Goal: Information Seeking & Learning: Learn about a topic

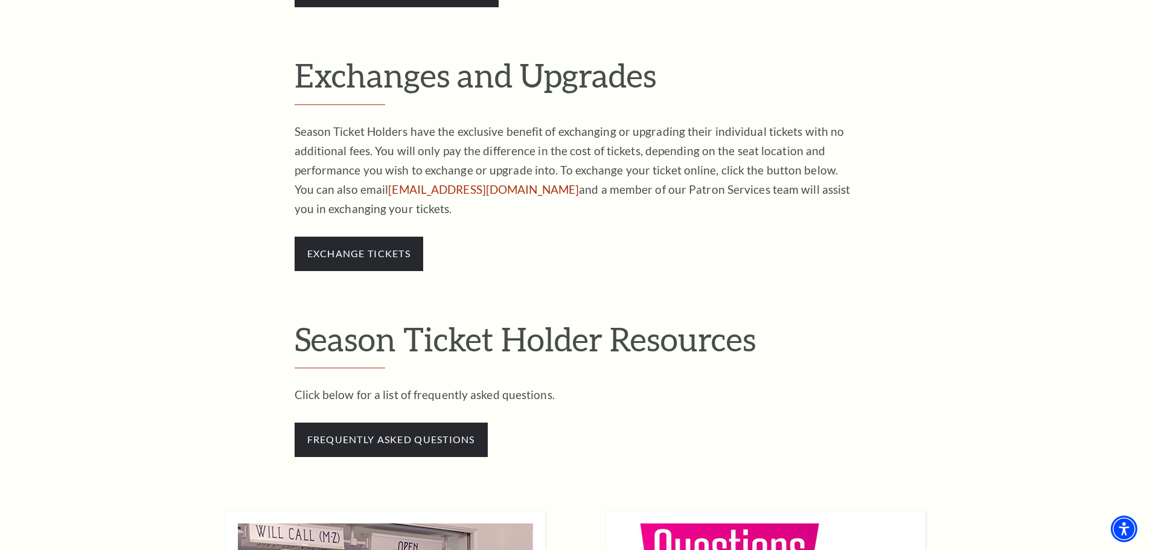
scroll to position [906, 0]
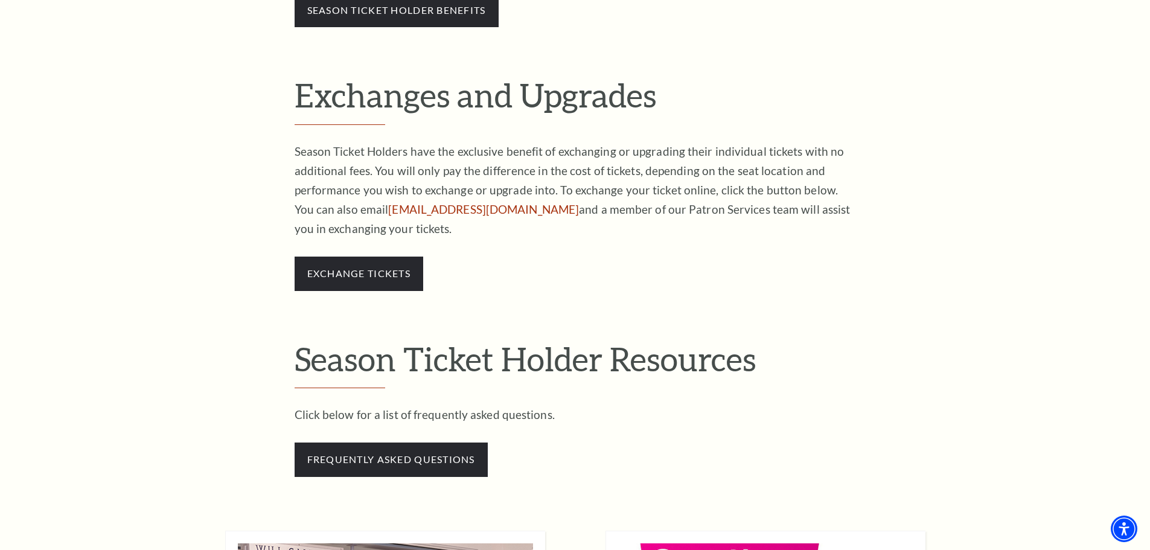
click at [371, 414] on p "Click below for a list of frequently asked questions." at bounding box center [575, 414] width 561 height 19
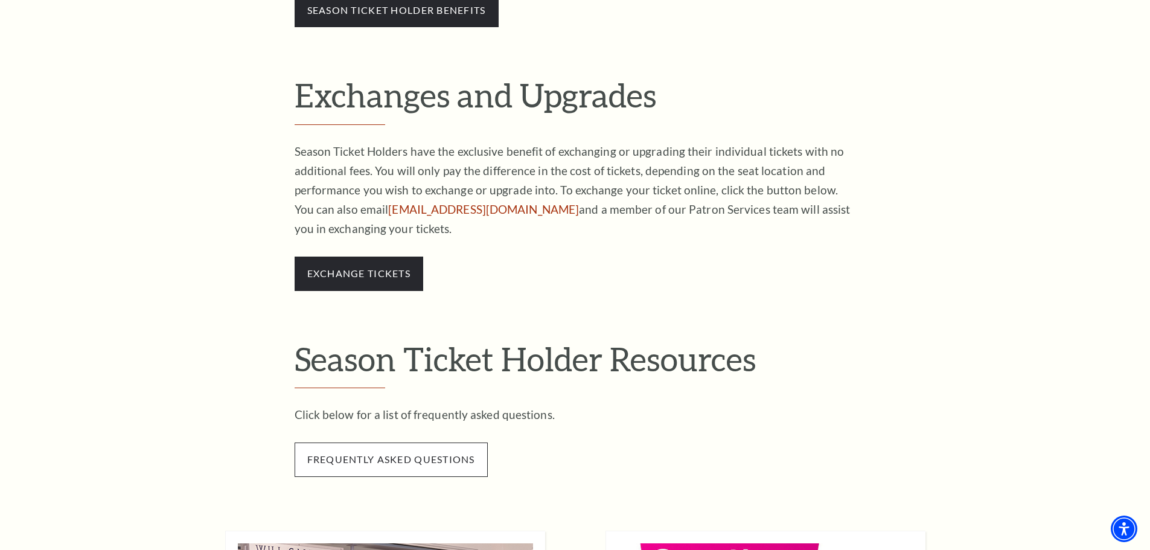
click at [399, 460] on span "frequently asked questions" at bounding box center [391, 460] width 193 height 34
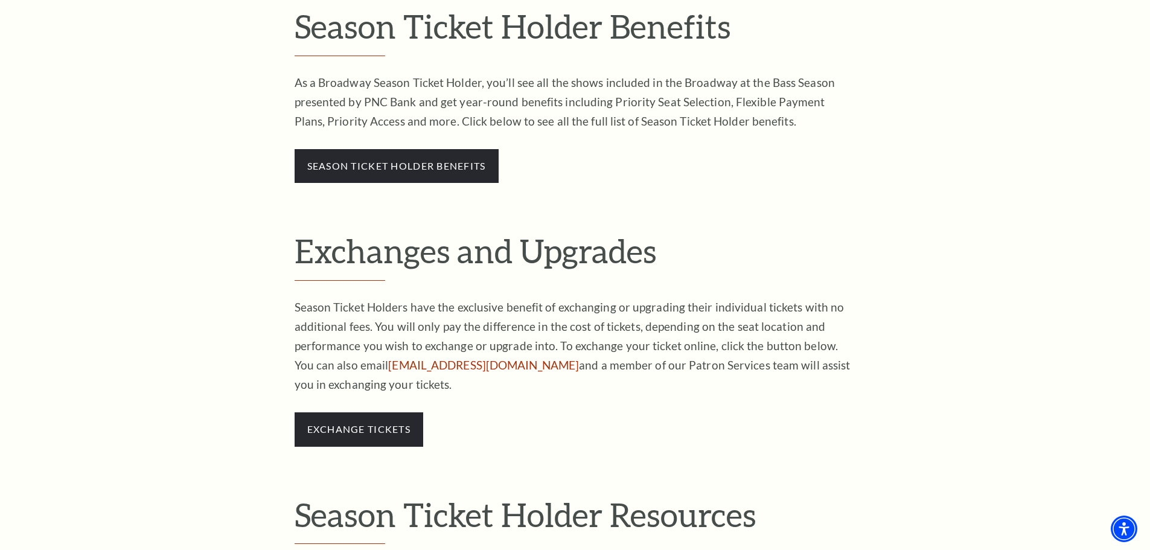
scroll to position [662, 0]
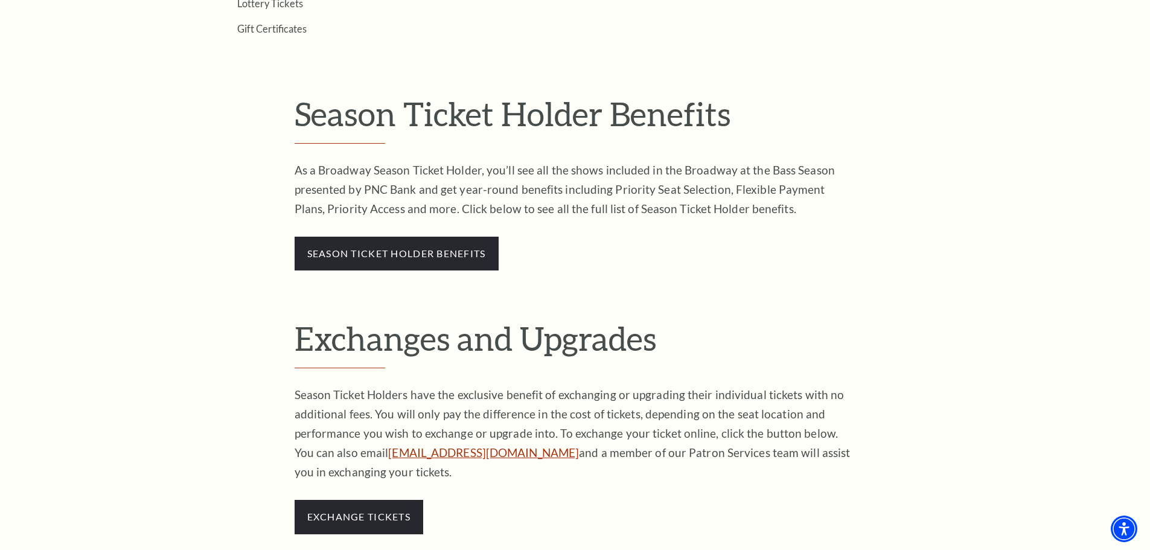
click at [421, 452] on link "[EMAIL_ADDRESS][DOMAIN_NAME]" at bounding box center [483, 453] width 191 height 14
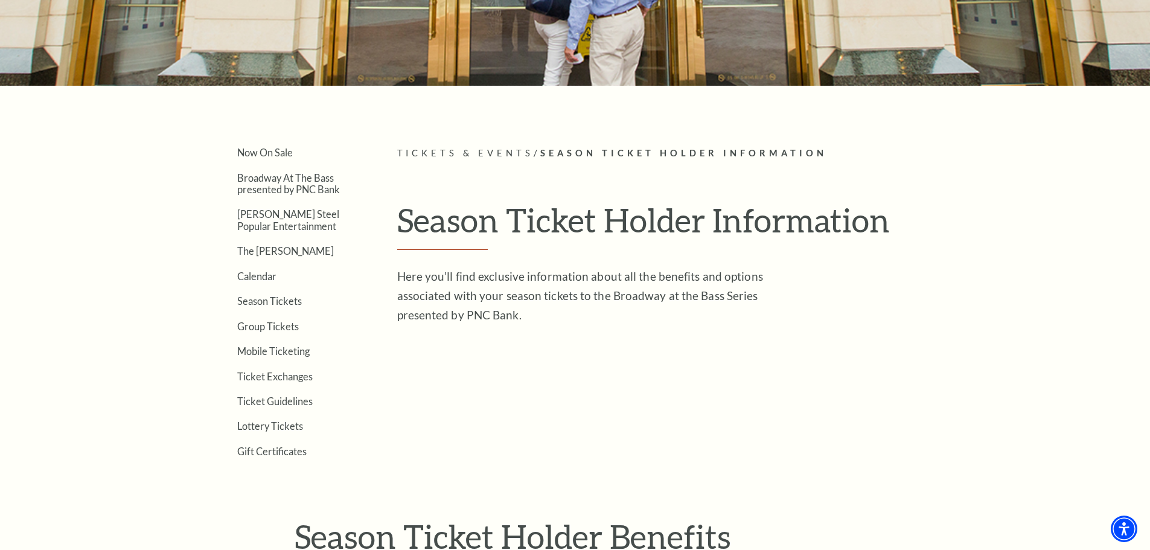
scroll to position [242, 0]
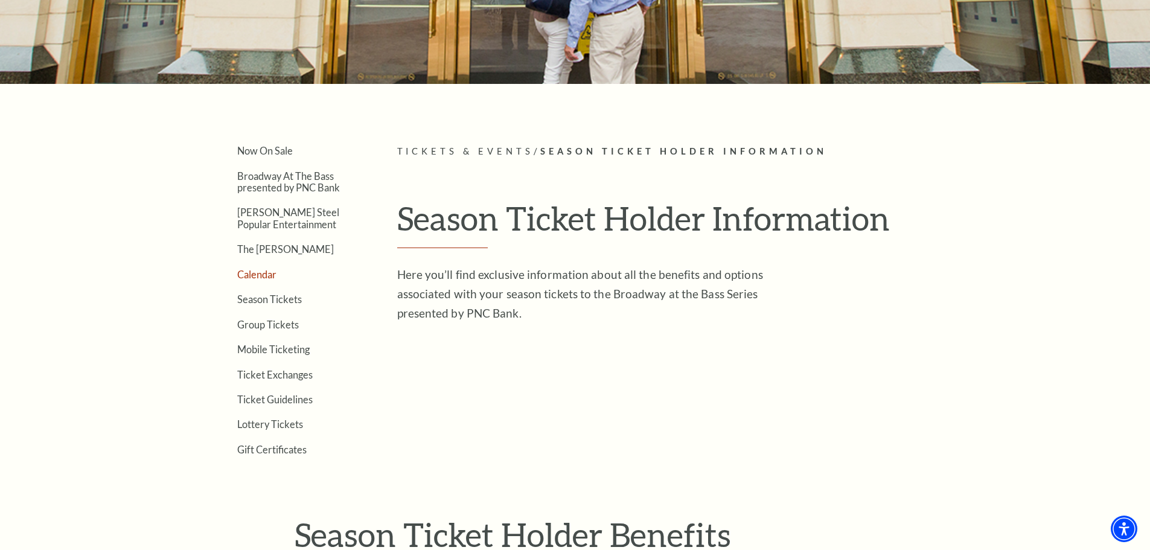
click at [267, 271] on link "Calendar" at bounding box center [256, 274] width 39 height 11
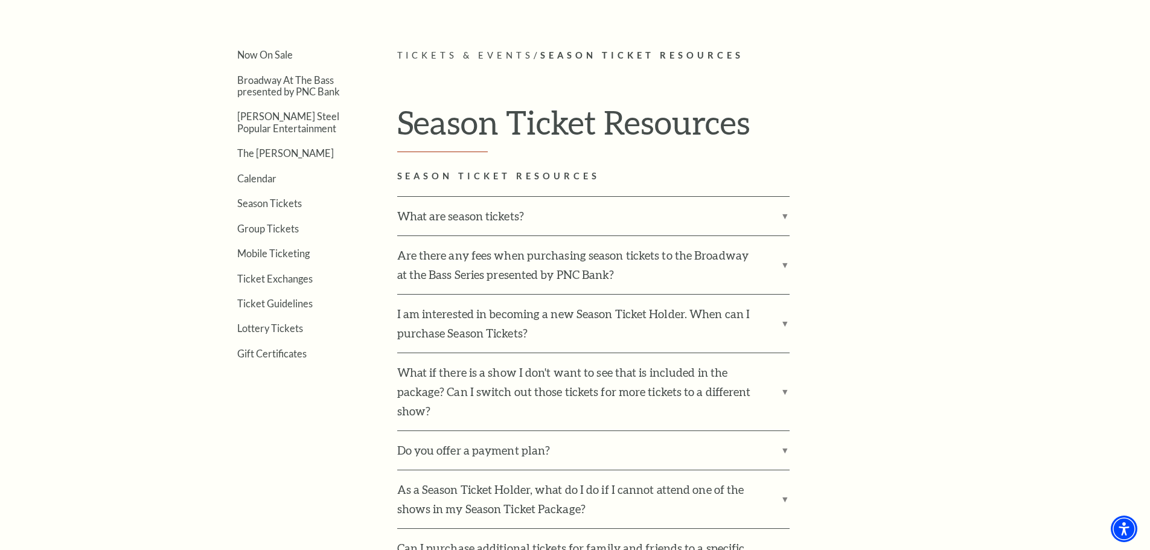
scroll to position [362, 0]
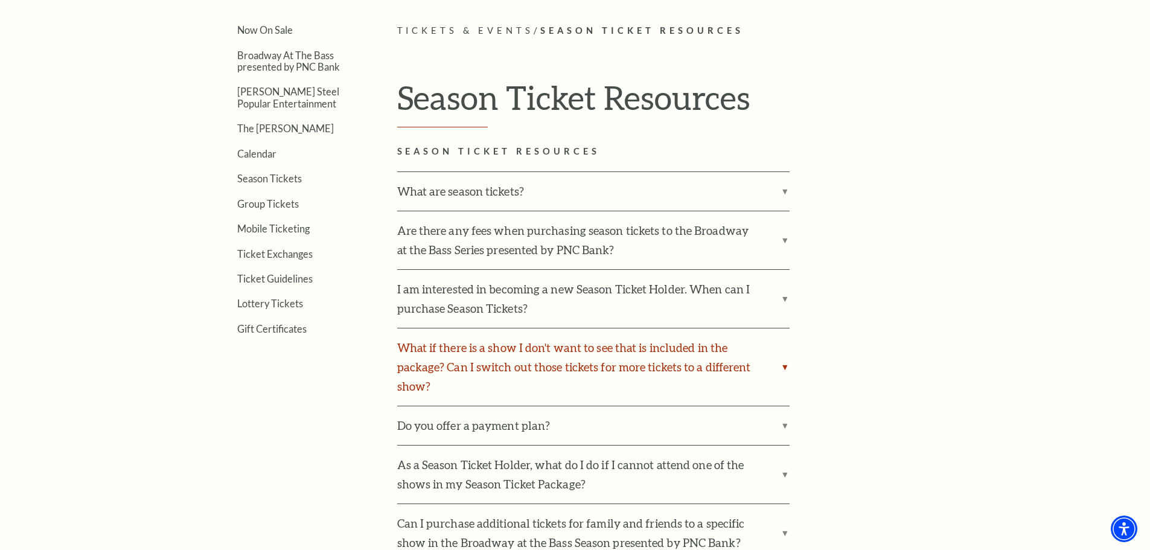
click at [785, 365] on label "What if there is a show I don't want to see that is included in the package? Ca…" at bounding box center [593, 366] width 392 height 77
click at [0, 0] on input "What if there is a show I don't want to see that is included in the package? Ca…" at bounding box center [0, 0] width 0 height 0
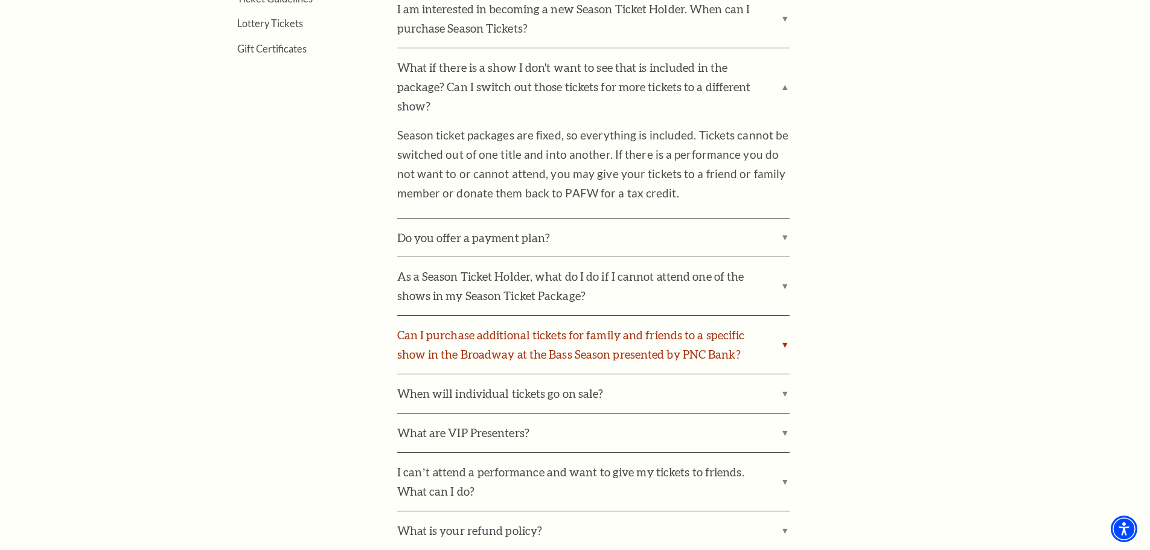
scroll to position [664, 0]
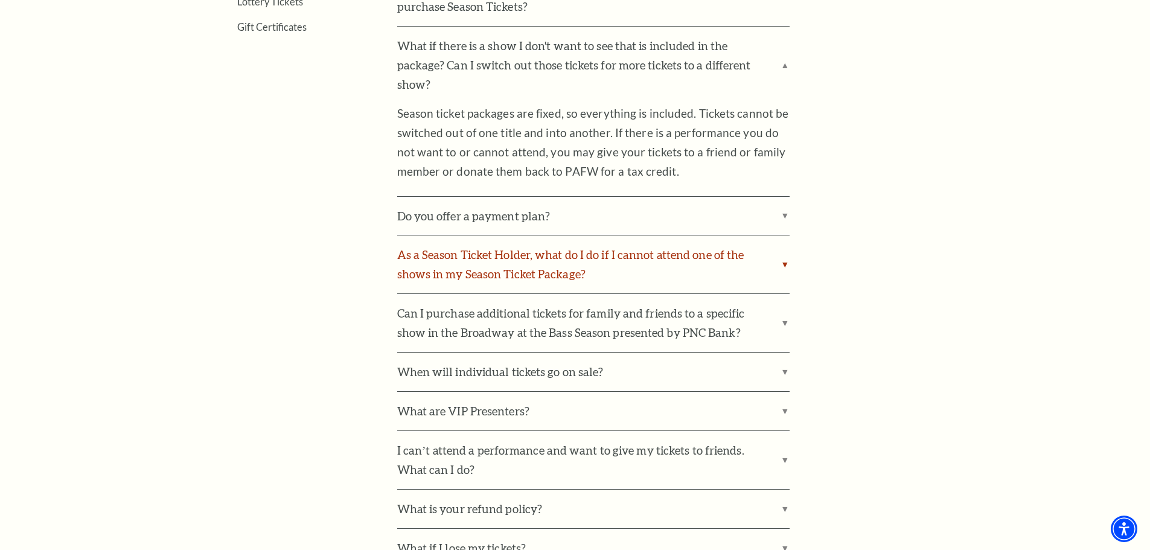
click at [512, 270] on label "As a Season Ticket Holder, what do I do if I cannot attend one of the shows in …" at bounding box center [593, 264] width 392 height 58
click at [0, 0] on input "As a Season Ticket Holder, what do I do if I cannot attend one of the shows in …" at bounding box center [0, 0] width 0 height 0
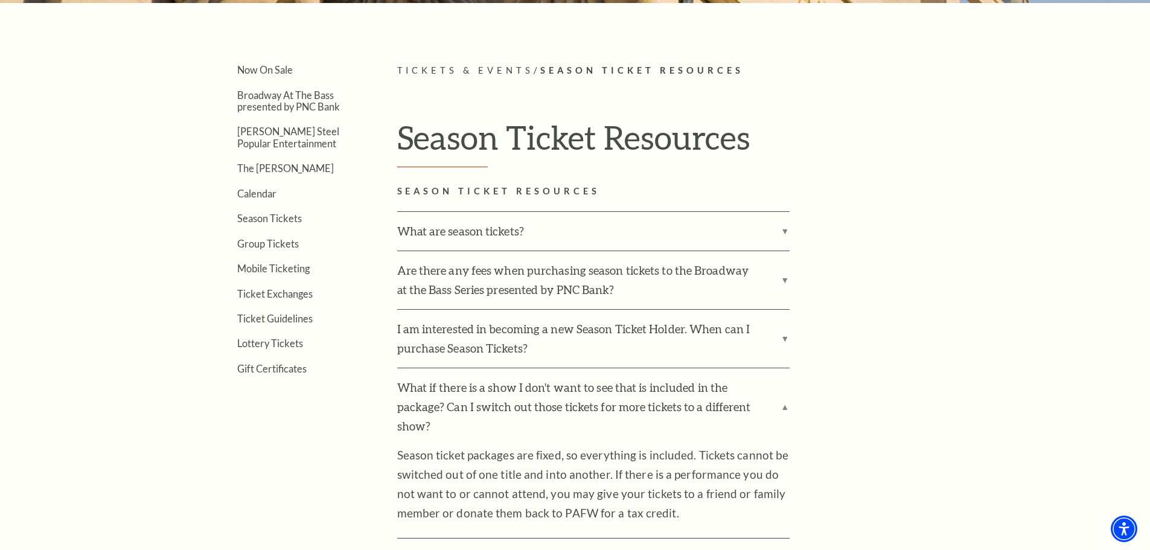
scroll to position [0, 0]
